Goal: Find specific page/section: Find specific page/section

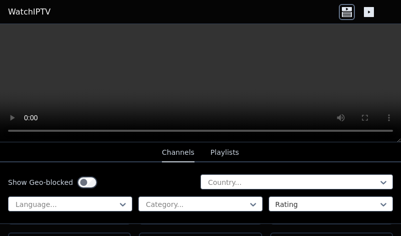
scroll to position [3573, 0]
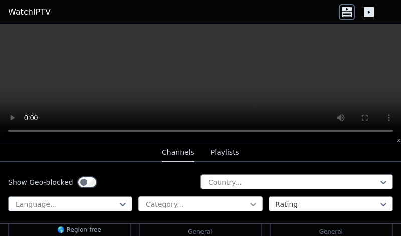
click at [255, 201] on icon at bounding box center [253, 205] width 10 height 10
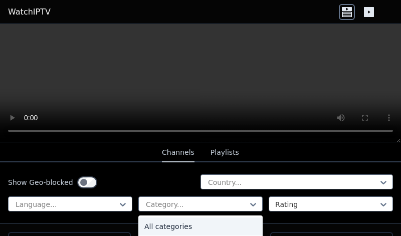
scroll to position [4217, 0]
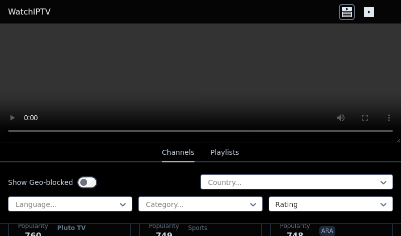
click at [371, 11] on icon at bounding box center [369, 12] width 10 height 10
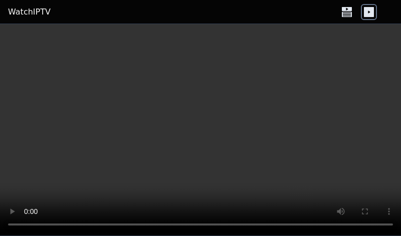
click at [348, 13] on icon at bounding box center [347, 14] width 10 height 5
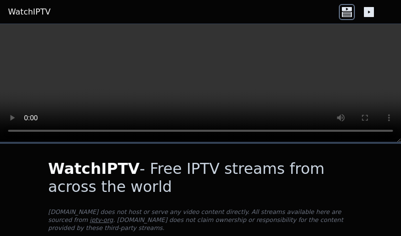
scroll to position [937, 0]
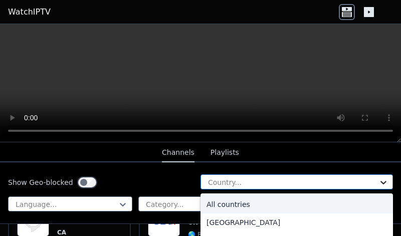
click at [384, 181] on icon at bounding box center [384, 183] width 10 height 10
type input "***"
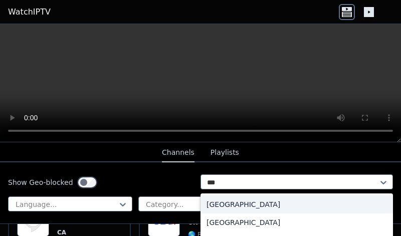
click at [214, 203] on div "[GEOGRAPHIC_DATA]" at bounding box center [297, 205] width 193 height 18
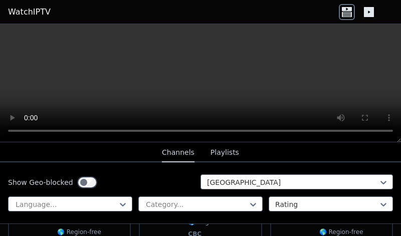
scroll to position [832, 0]
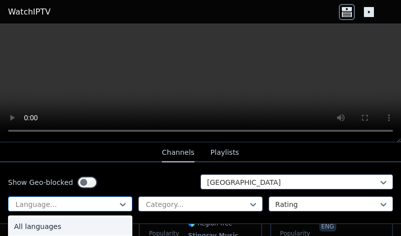
click at [49, 203] on div at bounding box center [66, 205] width 103 height 10
type input "**"
click at [24, 224] on div "French" at bounding box center [70, 227] width 124 height 18
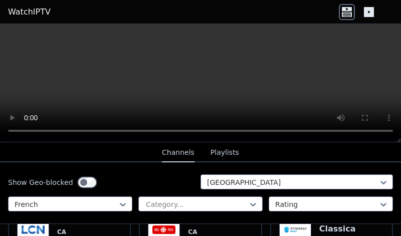
scroll to position [125, 0]
